Goal: Task Accomplishment & Management: Manage account settings

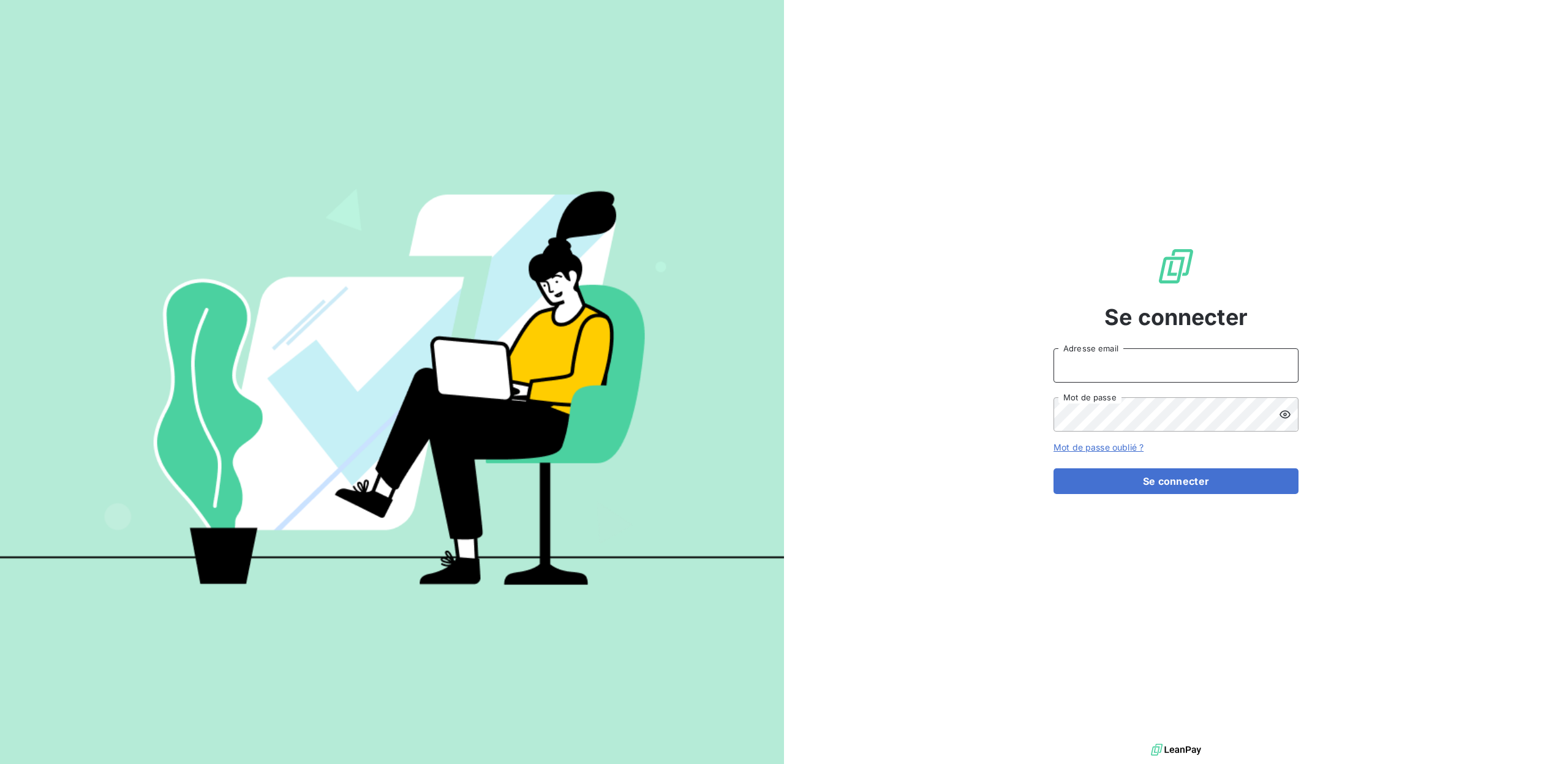
type input "[PERSON_NAME][EMAIL_ADDRESS][DOMAIN_NAME]"
click at [1176, 481] on button "Se connecter" at bounding box center [1176, 481] width 245 height 25
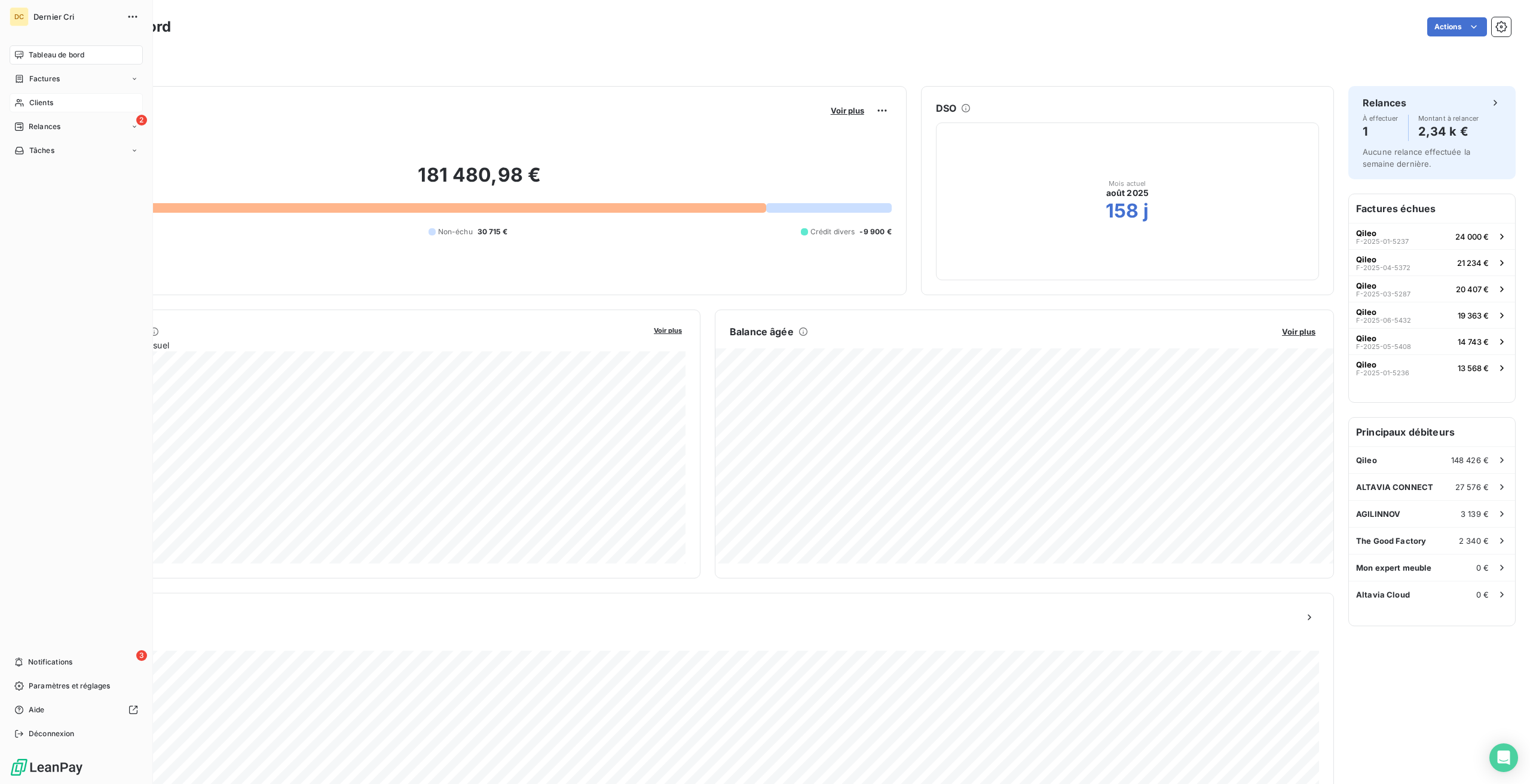
click at [32, 109] on div "Clients" at bounding box center [76, 103] width 133 height 19
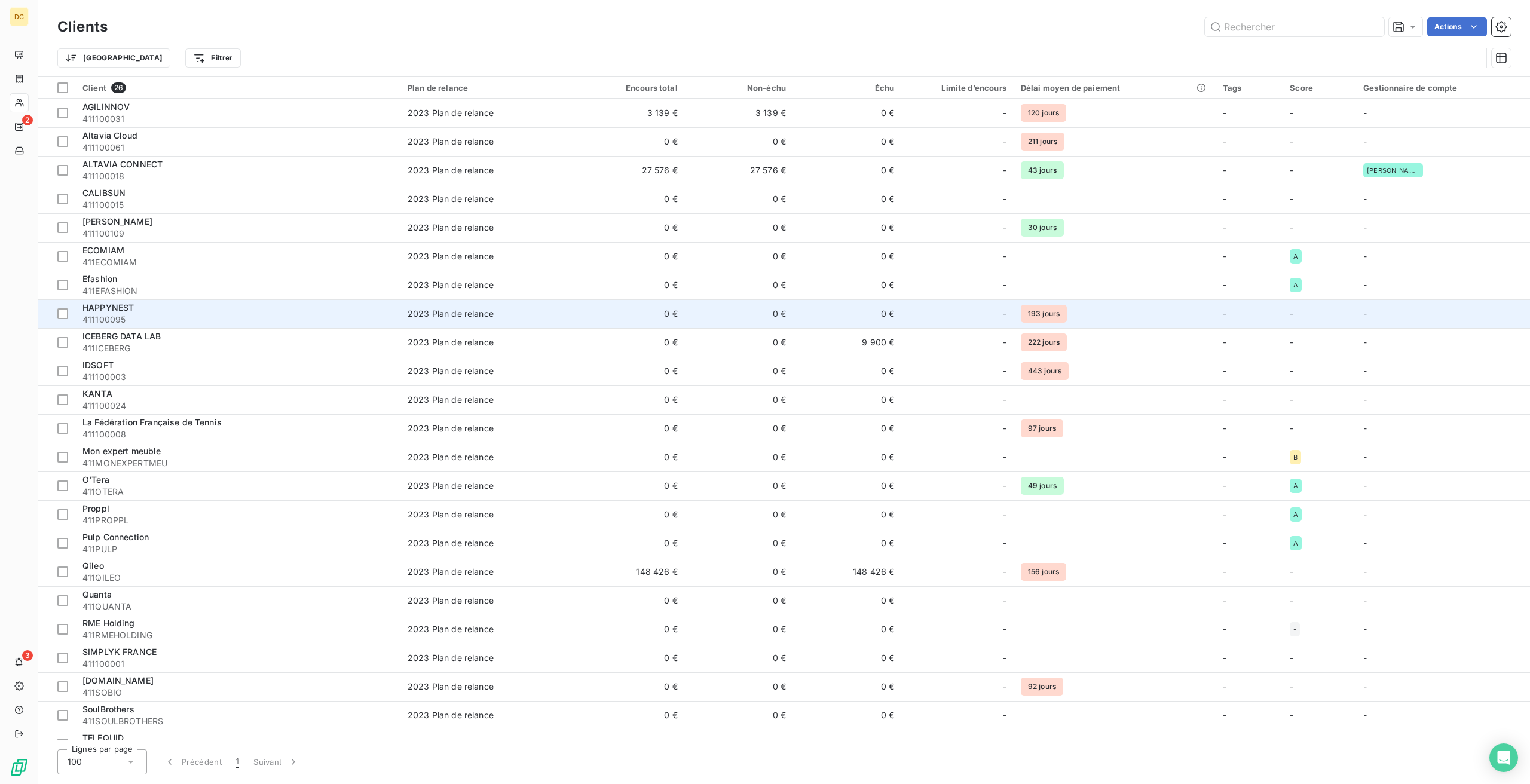
click at [340, 320] on span "411100095" at bounding box center [238, 319] width 311 height 12
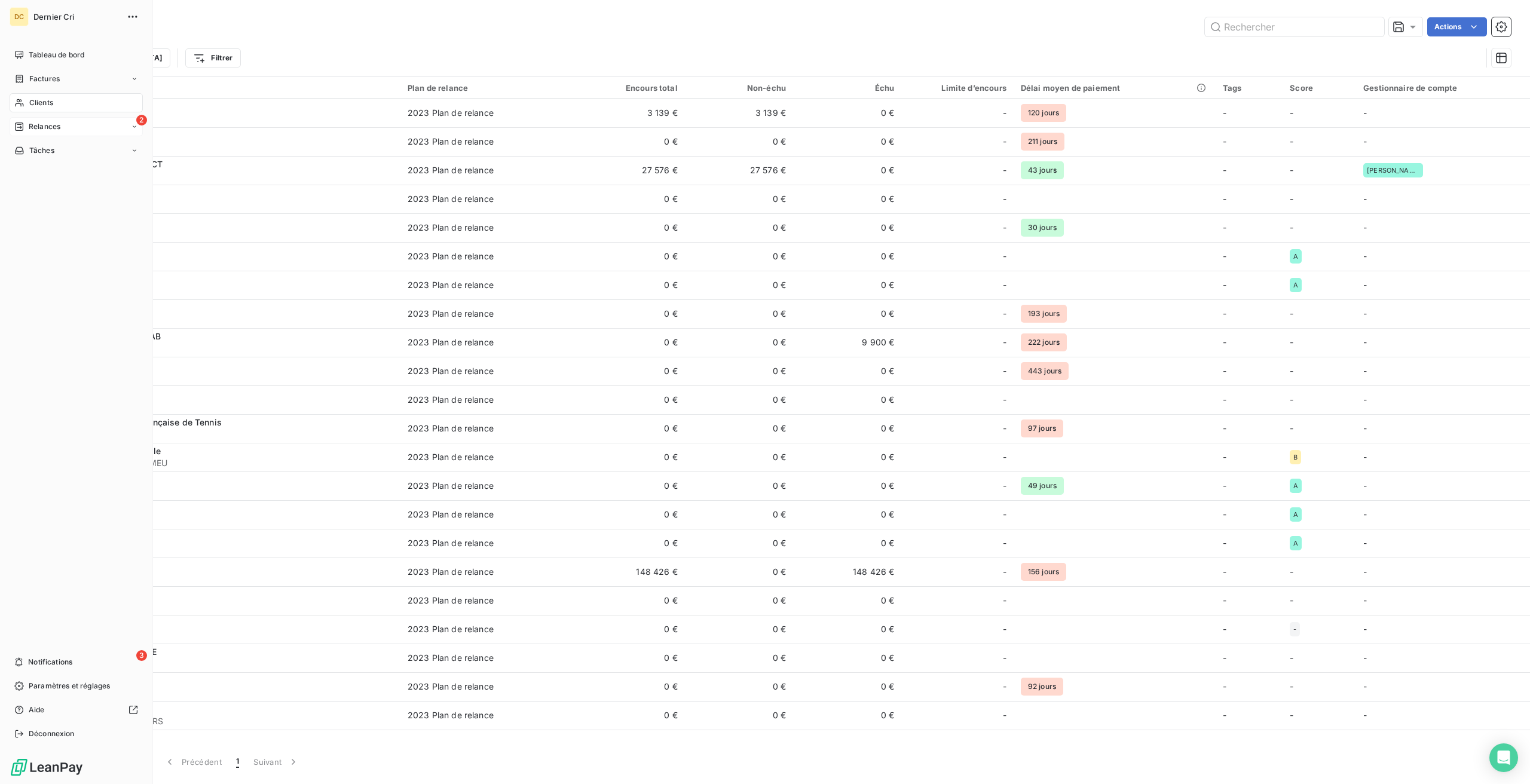
click at [37, 127] on span "Relances" at bounding box center [45, 127] width 32 height 11
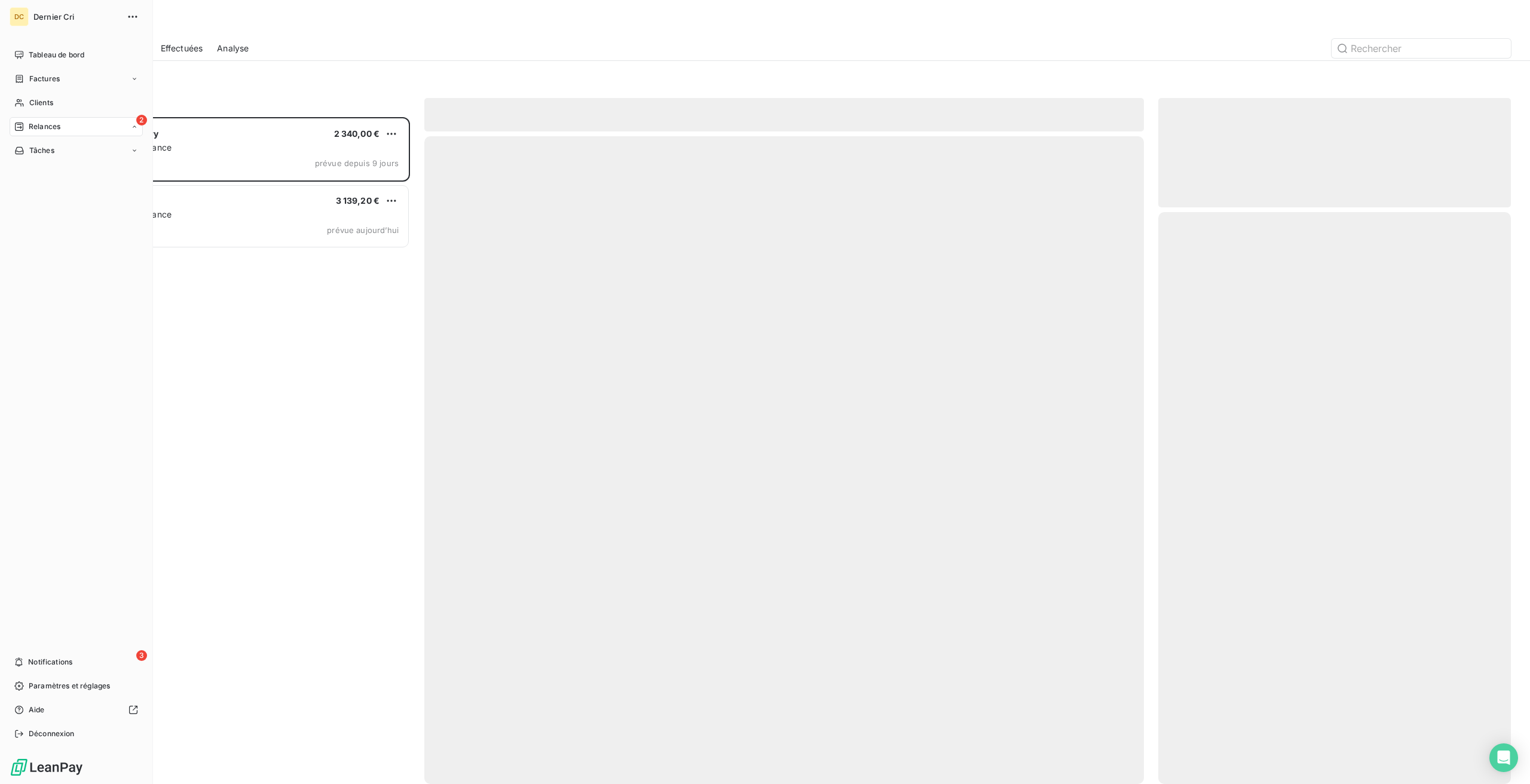
scroll to position [667, 353]
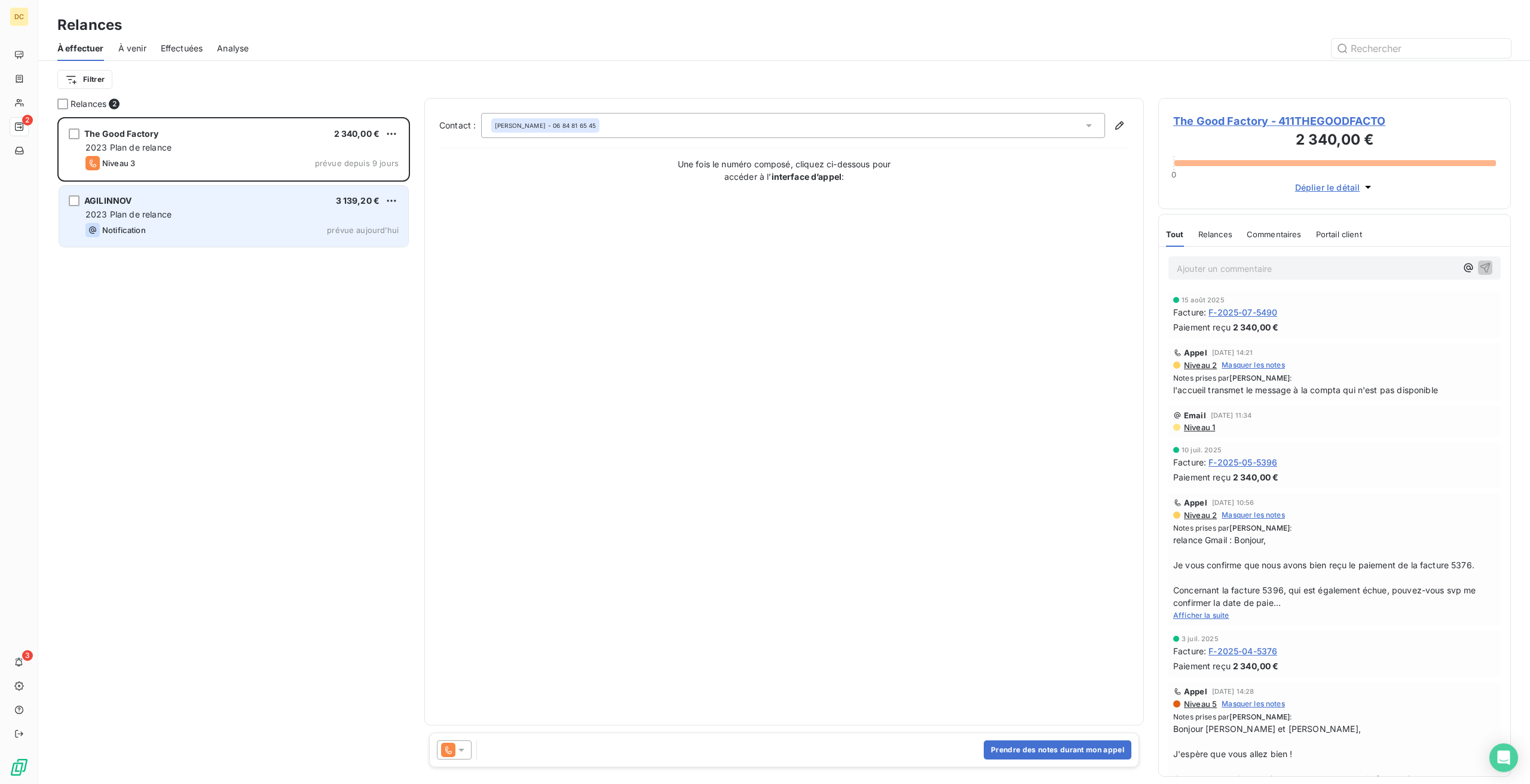
click at [193, 227] on div "Notification prévue aujourd’hui" at bounding box center [242, 230] width 313 height 14
